Goal: Task Accomplishment & Management: Complete application form

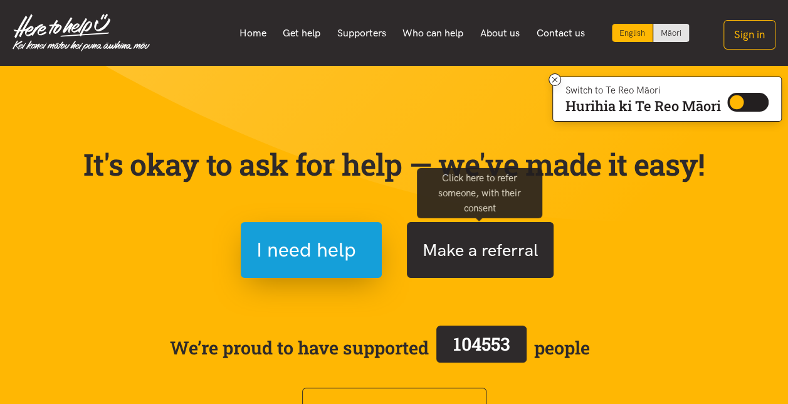
click at [461, 251] on button "Make a referral" at bounding box center [480, 250] width 147 height 56
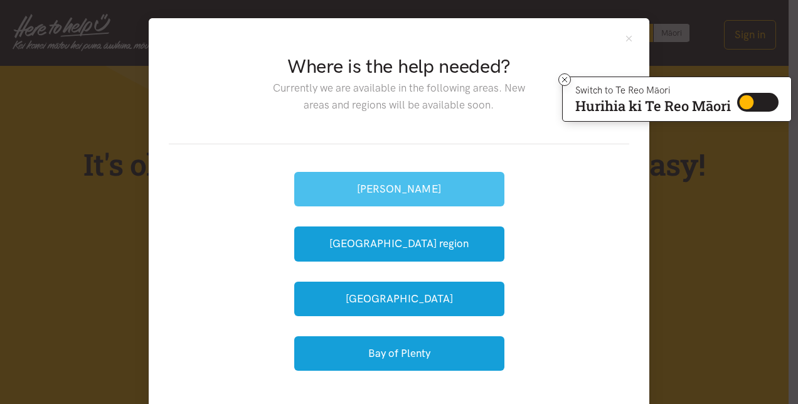
click at [373, 192] on button "[PERSON_NAME]" at bounding box center [399, 189] width 210 height 34
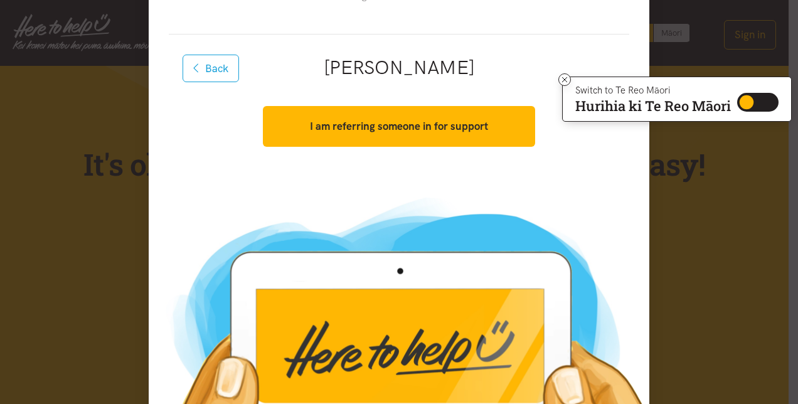
scroll to position [125, 0]
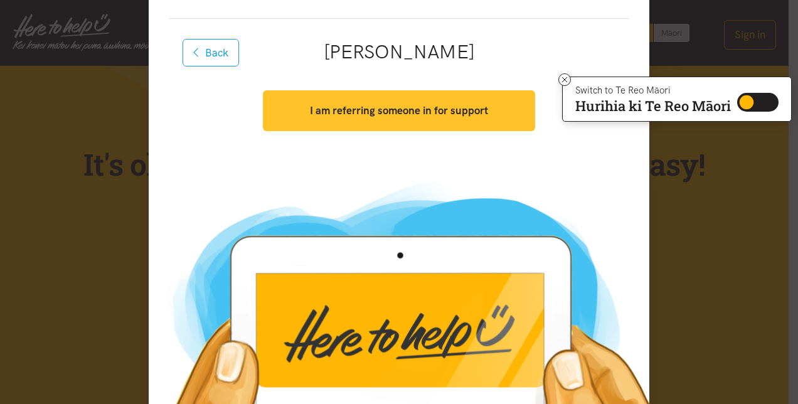
click at [386, 100] on button "I am referring someone in for support" at bounding box center [399, 110] width 272 height 41
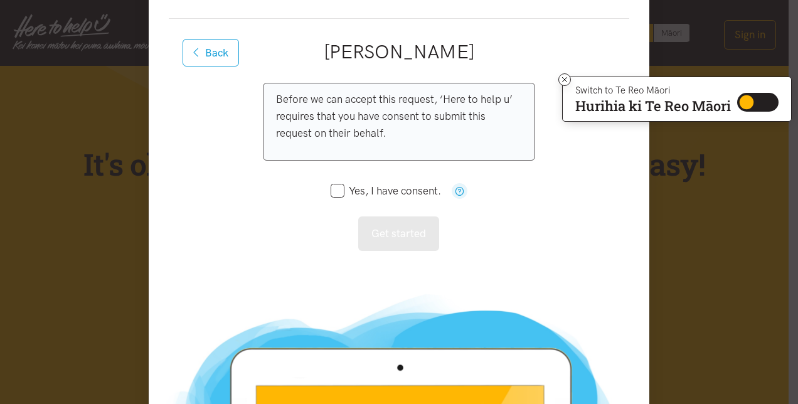
click at [337, 192] on input "Yes, I have consent." at bounding box center [385, 191] width 110 height 11
checkbox input "true"
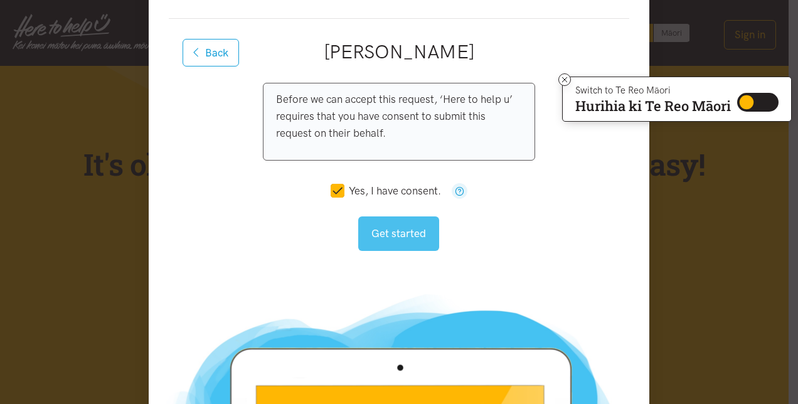
click at [401, 231] on button "Get started" at bounding box center [398, 233] width 81 height 34
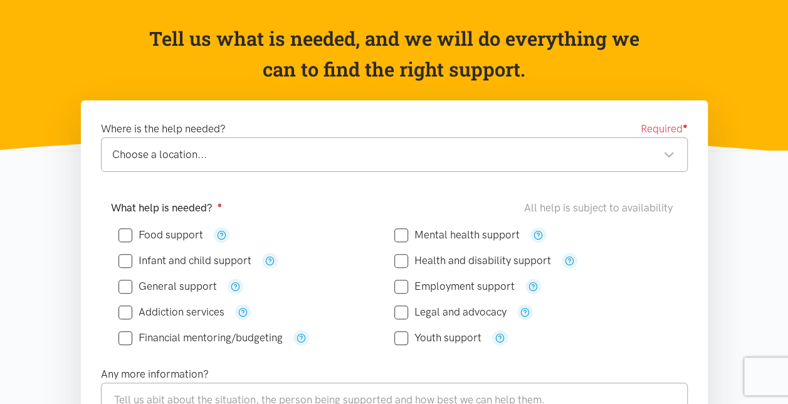
scroll to position [125, 0]
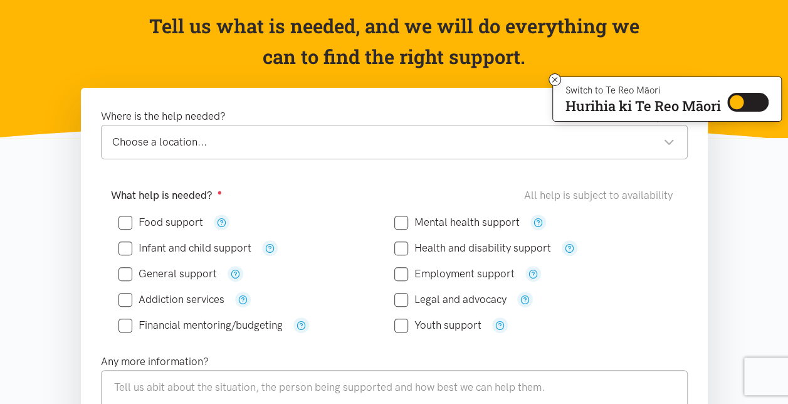
click at [125, 221] on input "Food support" at bounding box center [161, 222] width 85 height 11
checkbox input "true"
click at [123, 244] on input "Infant and child support" at bounding box center [185, 248] width 133 height 11
checkbox input "true"
click at [127, 320] on input "Financial mentoring/budgeting" at bounding box center [201, 325] width 164 height 11
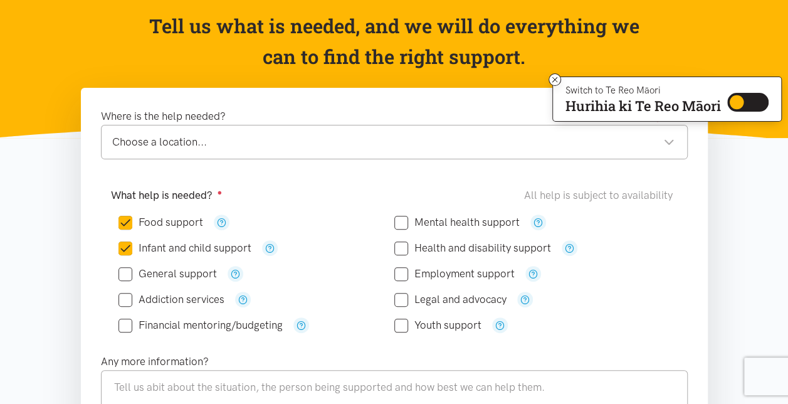
checkbox input "true"
click at [119, 152] on div "Choose a location... Choose a location..." at bounding box center [394, 142] width 587 height 34
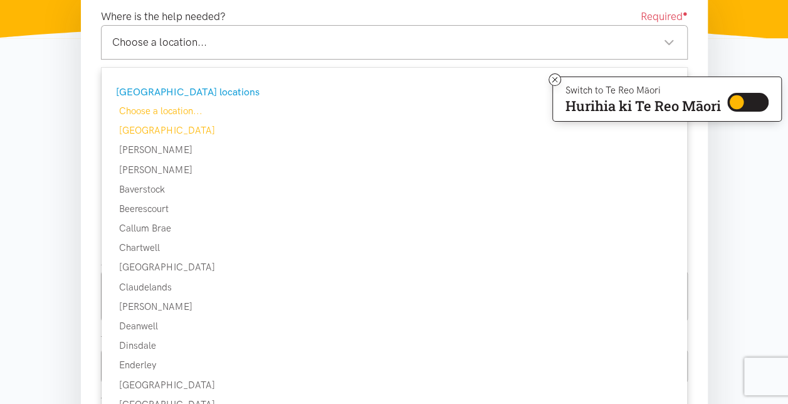
scroll to position [251, 0]
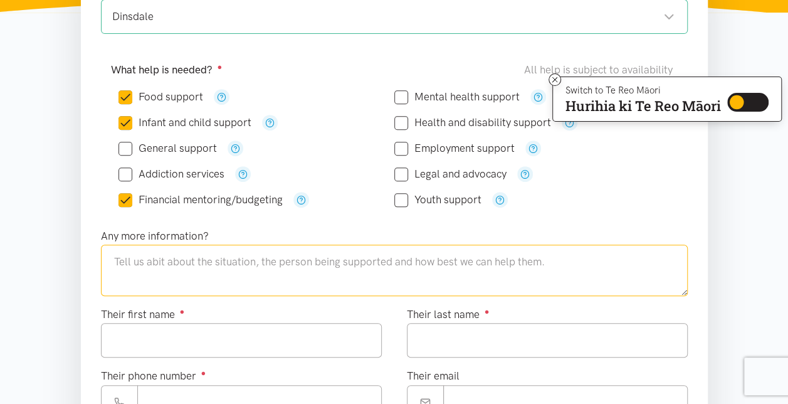
click at [112, 256] on textarea at bounding box center [394, 270] width 587 height 51
click at [425, 256] on textarea "Young single mother with type1 [MEDICAL_DATA] and one year old infant." at bounding box center [394, 270] width 587 height 51
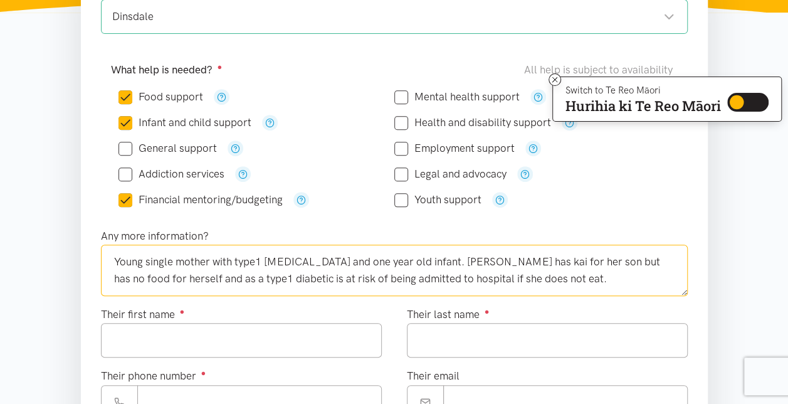
type textarea "Young single mother with type1 [MEDICAL_DATA] and one year old infant. [PERSON_…"
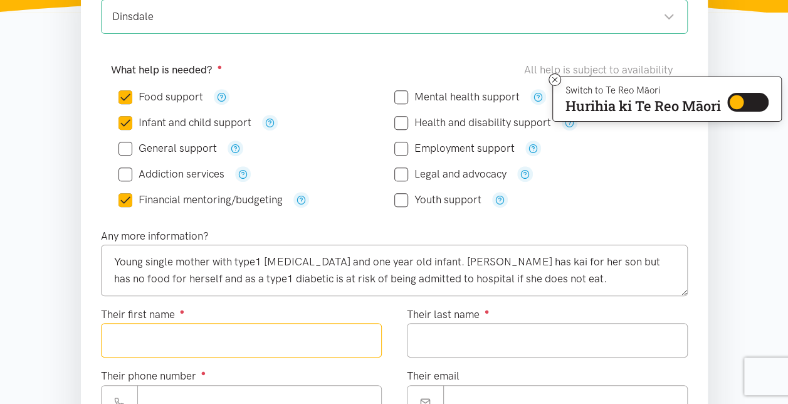
click at [102, 330] on input "Their first name ●" at bounding box center [241, 340] width 281 height 34
type input "******"
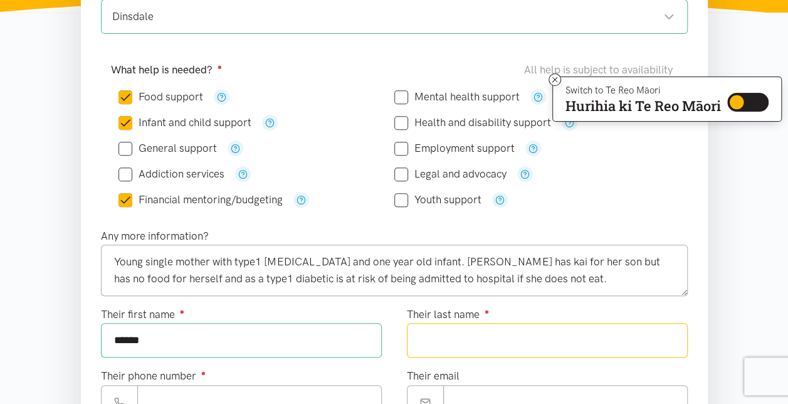
click at [426, 337] on input "Their last name ●" at bounding box center [547, 340] width 281 height 34
type input "******"
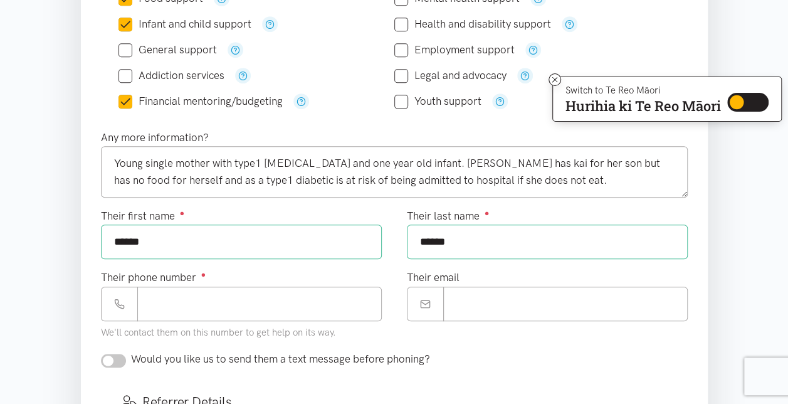
scroll to position [376, 0]
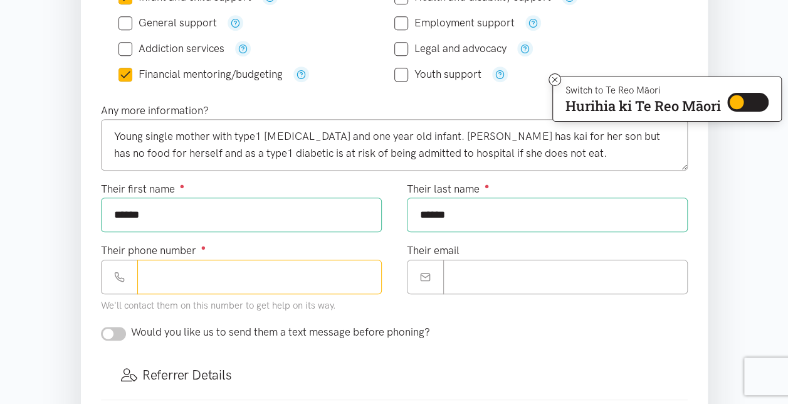
click at [159, 275] on input "Their phone number ●" at bounding box center [259, 277] width 245 height 34
type input "**********"
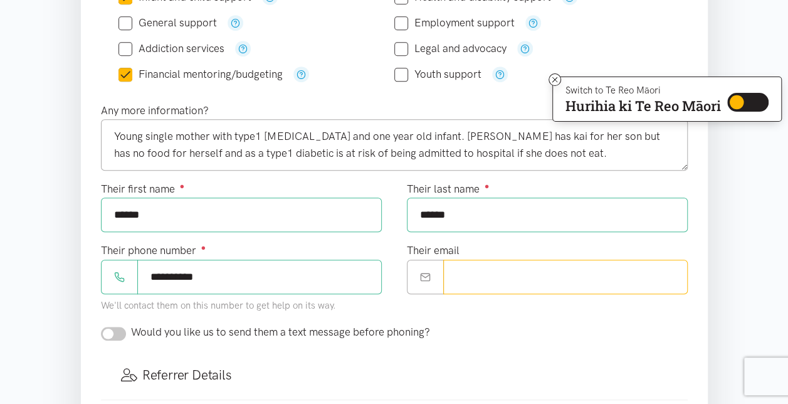
click at [445, 276] on input "Their email" at bounding box center [565, 277] width 245 height 34
click at [467, 273] on input "Their email" at bounding box center [565, 277] width 245 height 34
paste input "**********"
drag, startPoint x: 485, startPoint y: 271, endPoint x: 452, endPoint y: 275, distance: 33.4
click at [452, 275] on input "**********" at bounding box center [565, 277] width 245 height 34
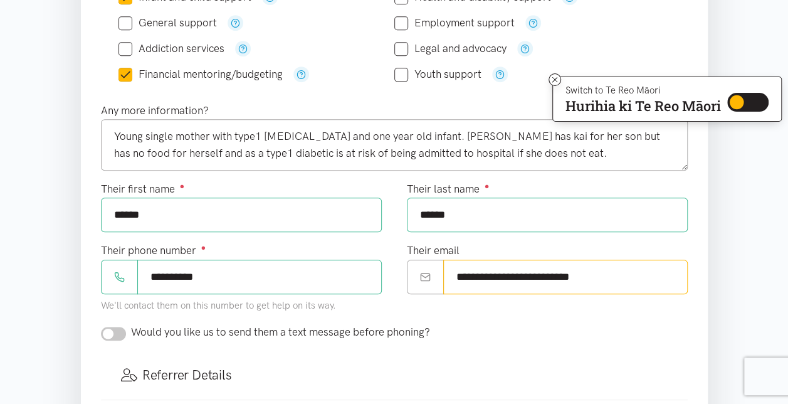
type input "**********"
click at [123, 334] on input "checkbox" at bounding box center [113, 334] width 25 height 14
checkbox input "true"
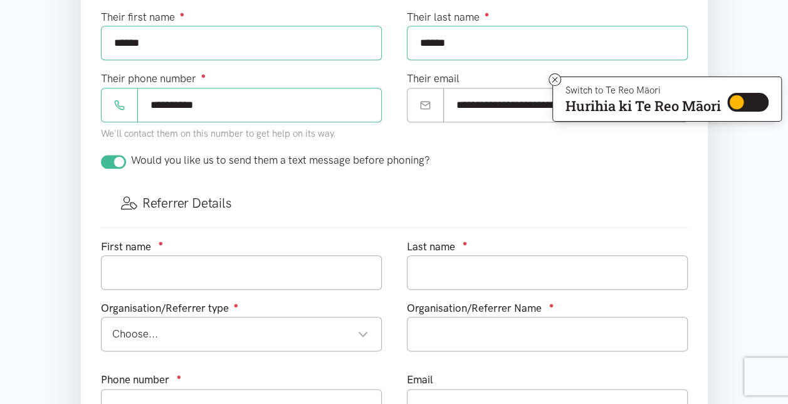
scroll to position [627, 0]
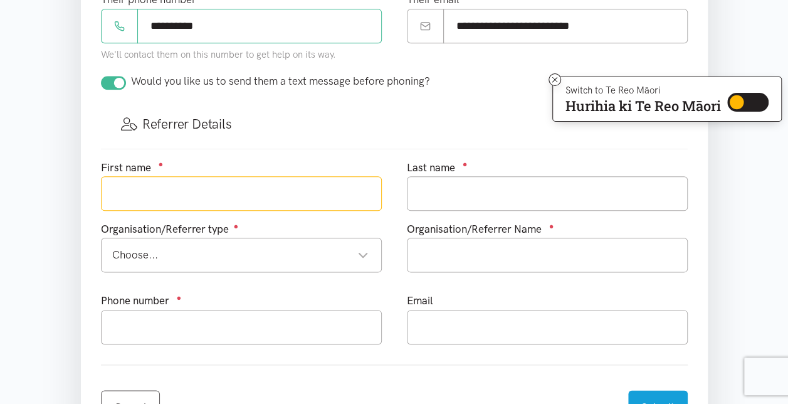
click at [199, 198] on input "text" at bounding box center [241, 193] width 281 height 34
type input "[PERSON_NAME]"
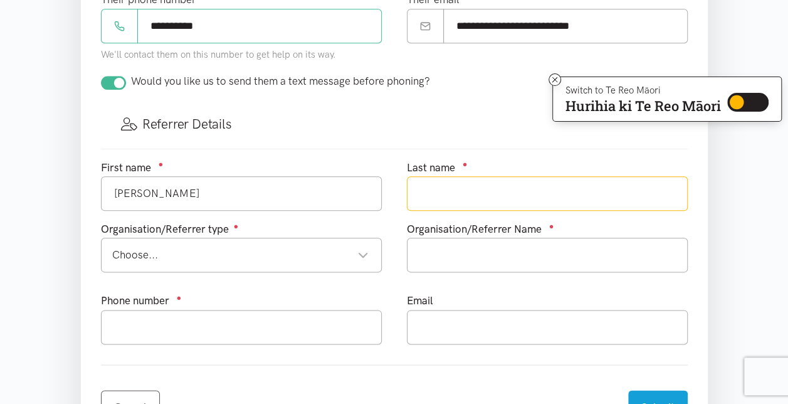
click at [431, 182] on input "text" at bounding box center [547, 193] width 281 height 34
click at [225, 255] on div "Choose..." at bounding box center [240, 254] width 256 height 17
type input "Hope"
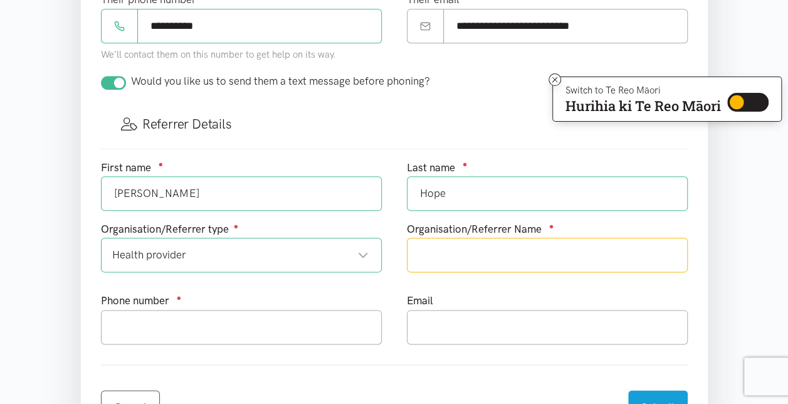
click at [467, 256] on input "text" at bounding box center [547, 255] width 281 height 34
click at [421, 250] on input "Hauraki PHO" at bounding box center [547, 255] width 281 height 34
type input "[PERSON_NAME], Hauraki PHO"
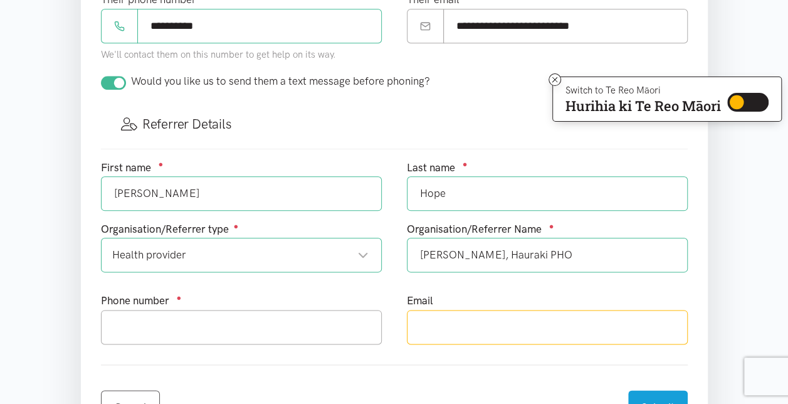
click at [426, 321] on input "text" at bounding box center [547, 327] width 281 height 34
type input "[PERSON_NAME][EMAIL_ADDRESS][DOMAIN_NAME]"
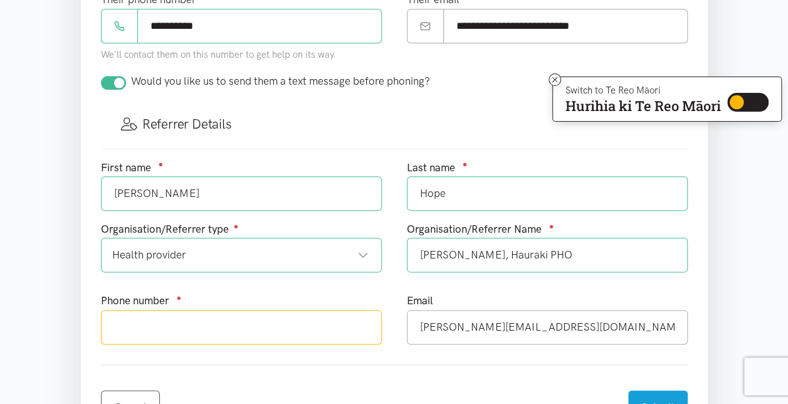
click at [110, 320] on input "text" at bounding box center [241, 327] width 281 height 34
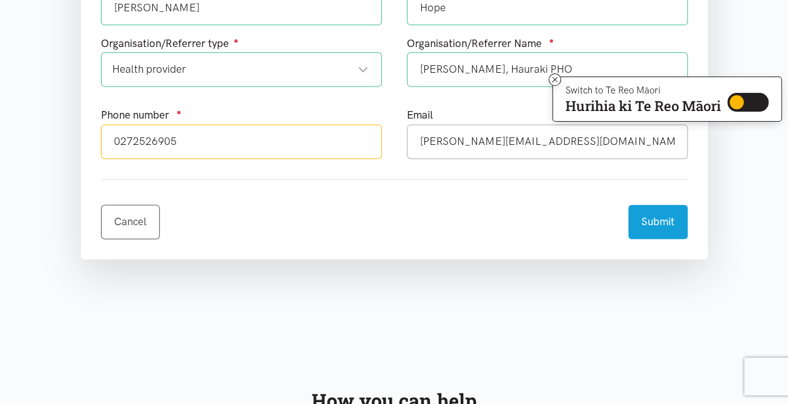
scroll to position [815, 0]
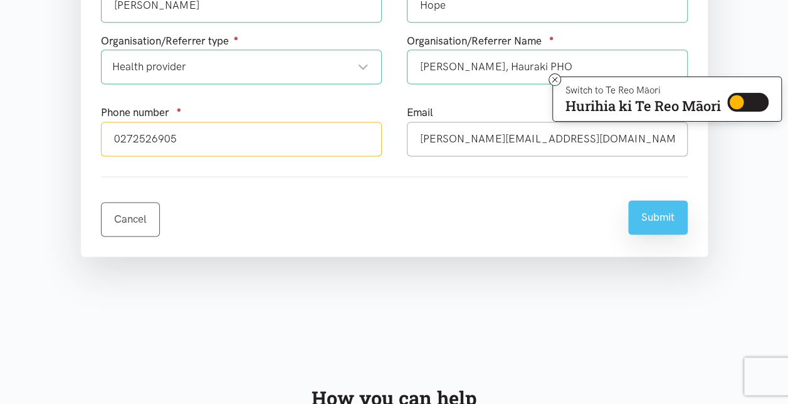
type input "0272526905"
click at [671, 213] on button "Submit" at bounding box center [658, 217] width 60 height 34
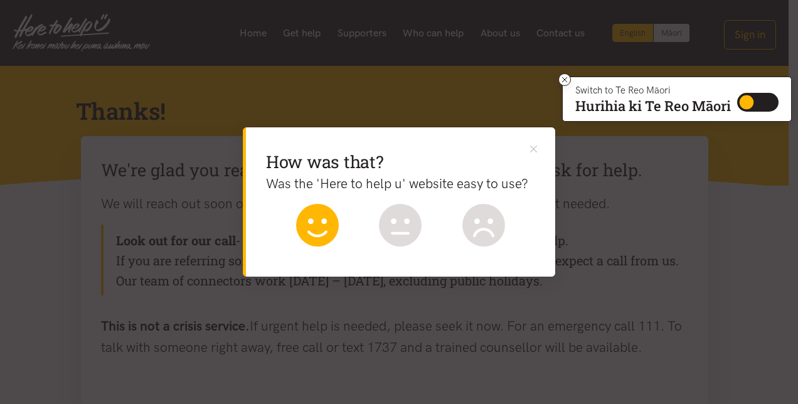
click at [305, 223] on icon at bounding box center [317, 225] width 43 height 43
